Goal: Task Accomplishment & Management: Use online tool/utility

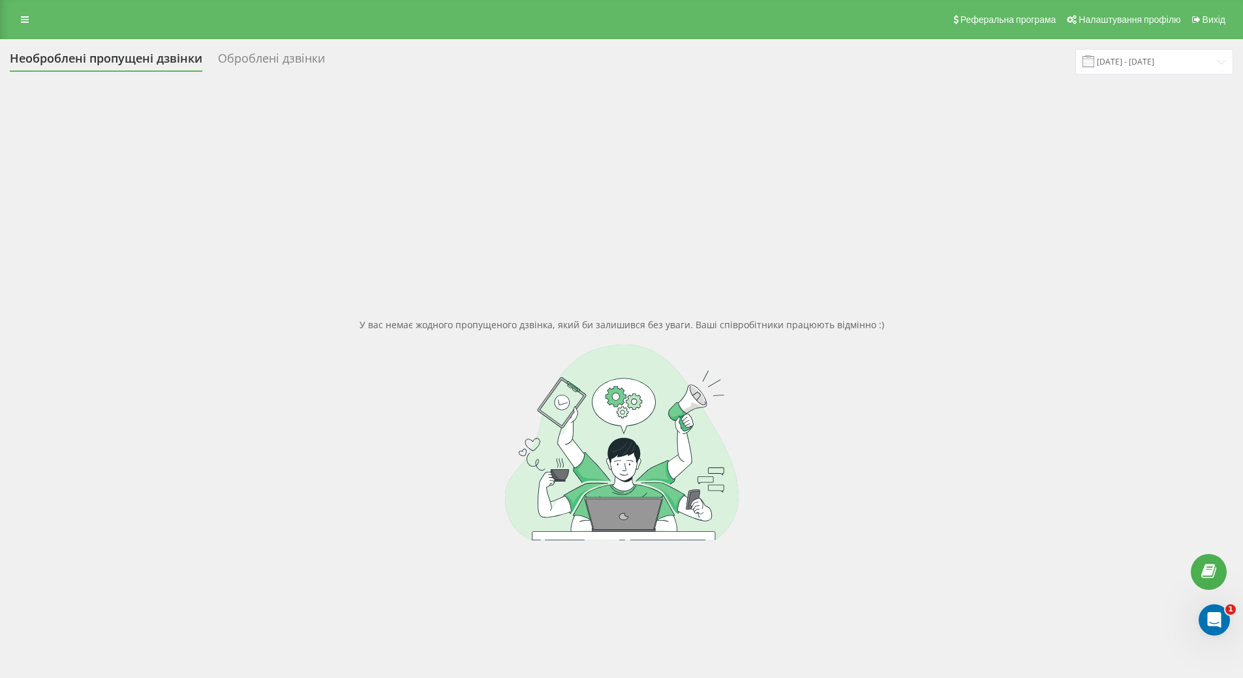
click at [300, 69] on div "Оброблені дзвінки" at bounding box center [271, 62] width 107 height 20
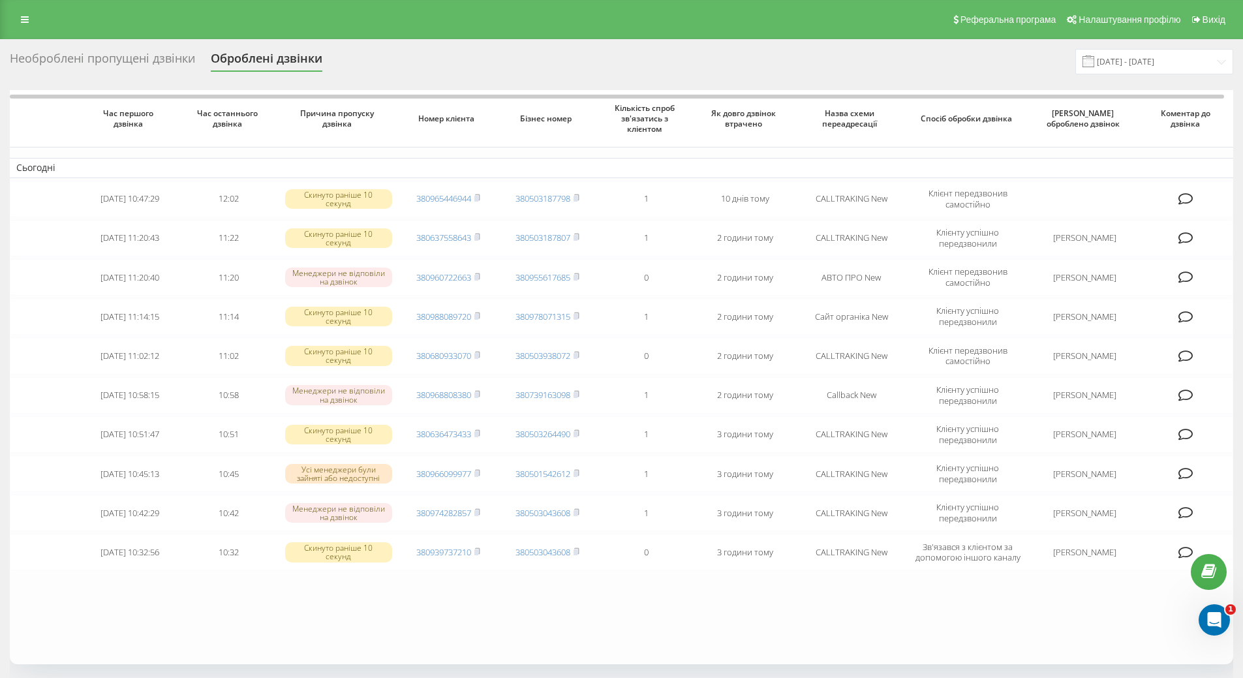
click at [166, 57] on div "Необроблені пропущені дзвінки" at bounding box center [102, 62] width 185 height 20
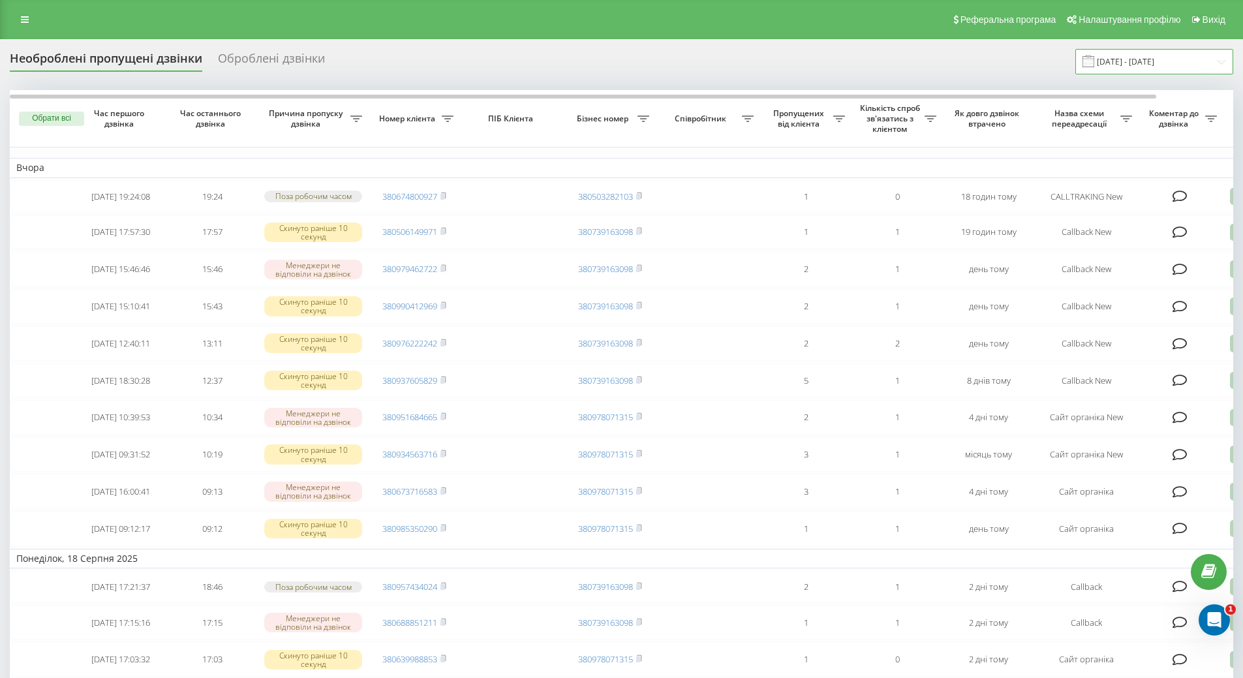
click at [1139, 65] on input "20.07.2025 - 20.08.2025" at bounding box center [1154, 61] width 158 height 25
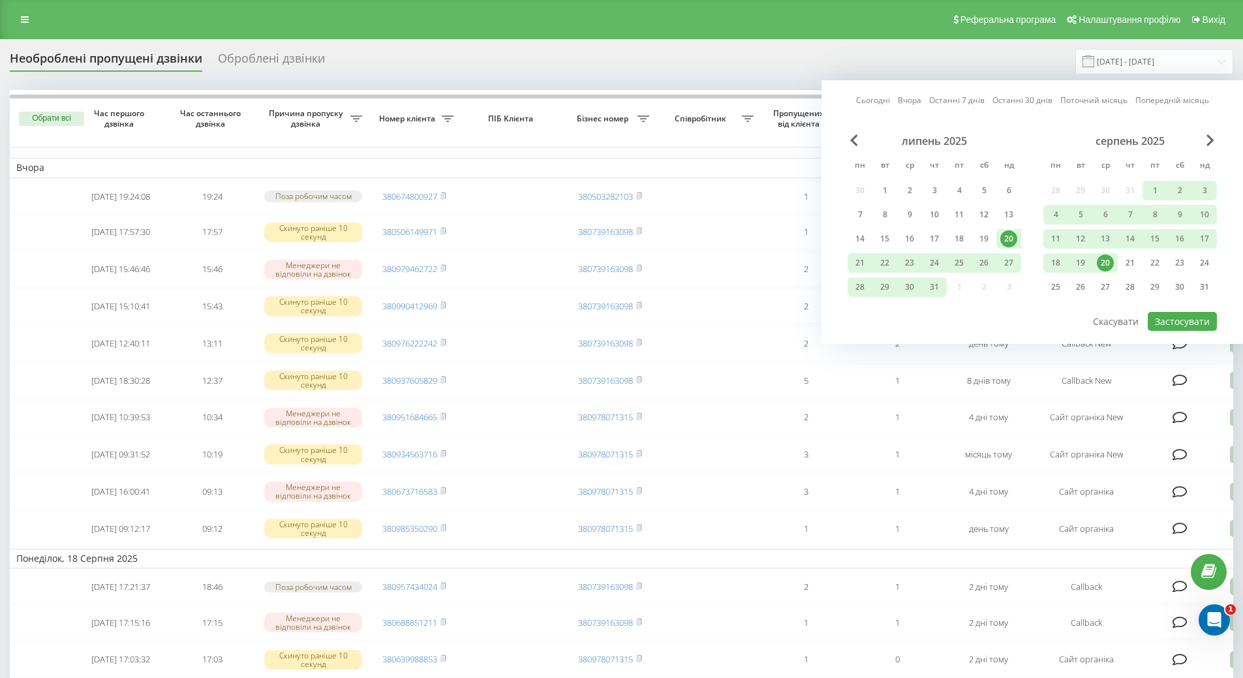
click at [1107, 259] on div "20" at bounding box center [1105, 262] width 17 height 17
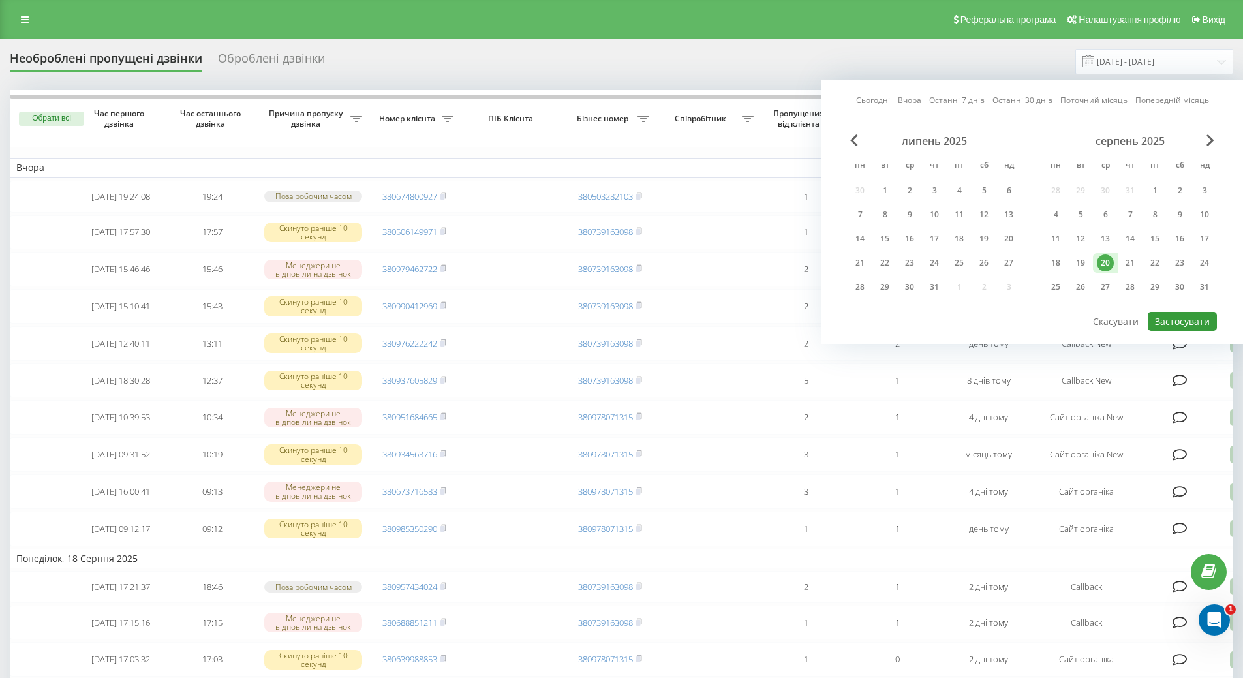
click at [1175, 329] on button "Застосувати" at bounding box center [1182, 321] width 69 height 19
type input "[DATE] - [DATE]"
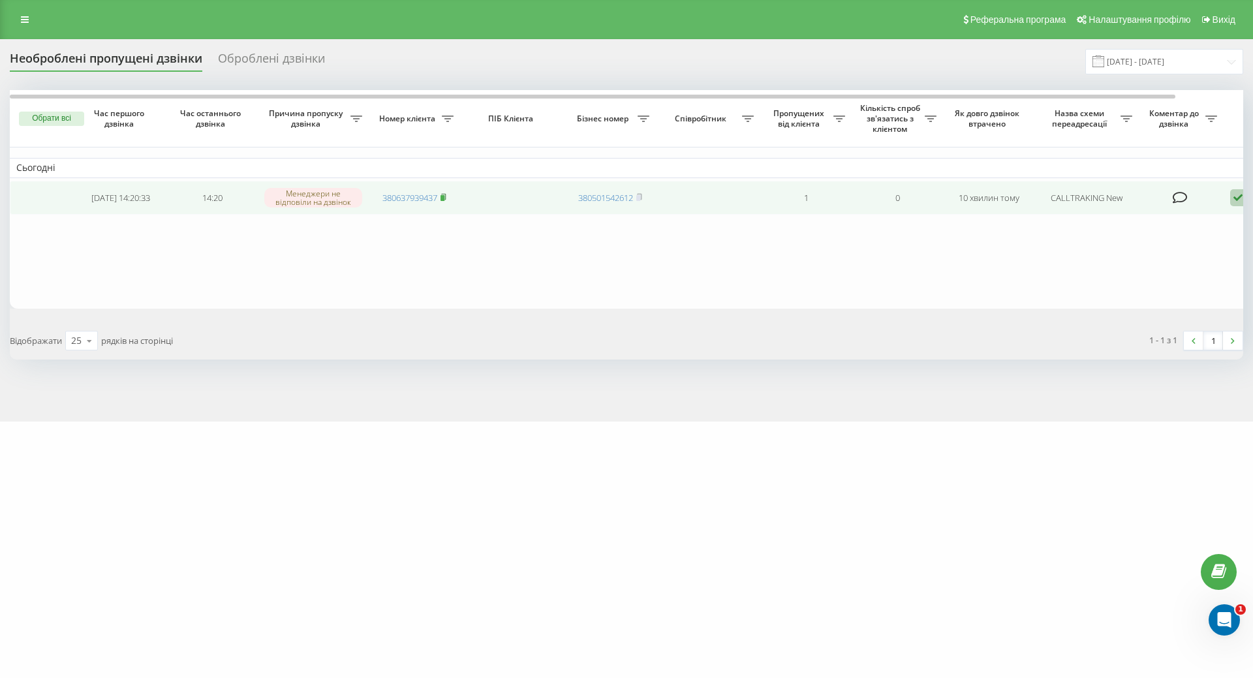
click at [444, 195] on icon at bounding box center [443, 196] width 5 height 6
click at [444, 201] on rect at bounding box center [442, 198] width 4 height 6
click at [442, 197] on icon at bounding box center [443, 197] width 6 height 8
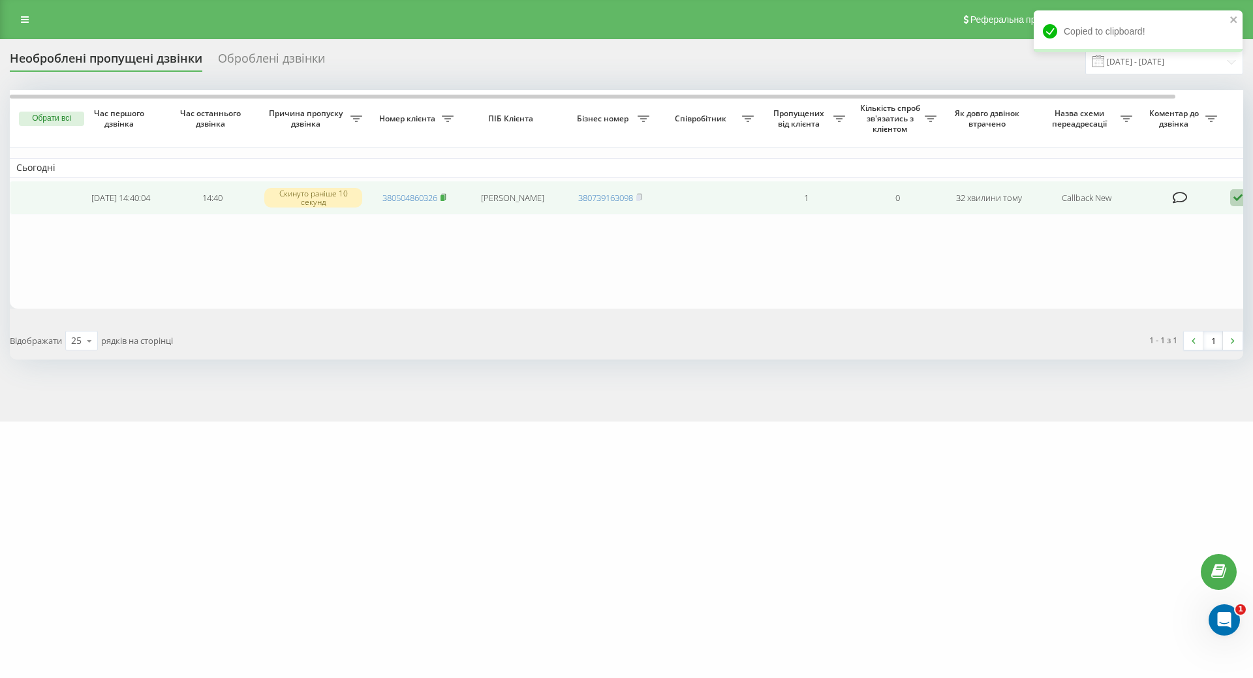
click at [443, 197] on rect at bounding box center [442, 198] width 4 height 6
click at [444, 199] on rect at bounding box center [442, 198] width 4 height 6
